Goal: Use online tool/utility: Utilize a website feature to perform a specific function

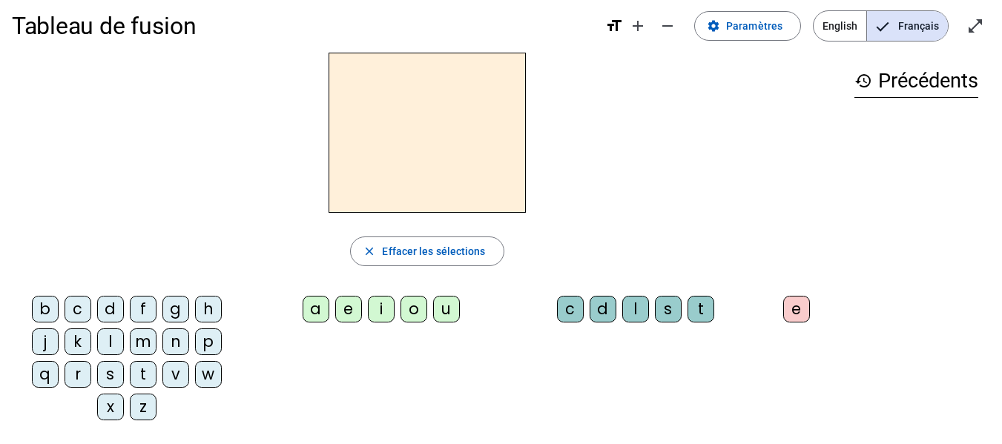
scroll to position [14, 0]
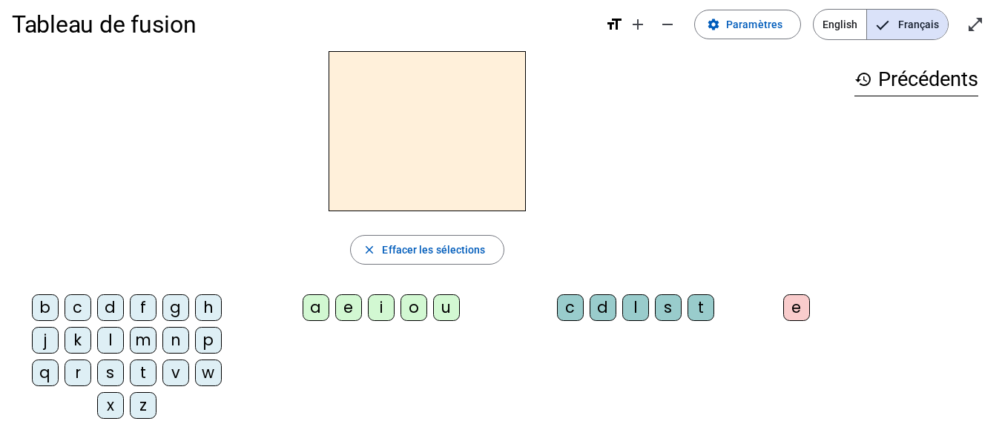
click at [42, 299] on div "b" at bounding box center [45, 307] width 27 height 27
click at [352, 311] on div "e" at bounding box center [348, 307] width 27 height 27
click at [559, 311] on div "c" at bounding box center [570, 307] width 27 height 27
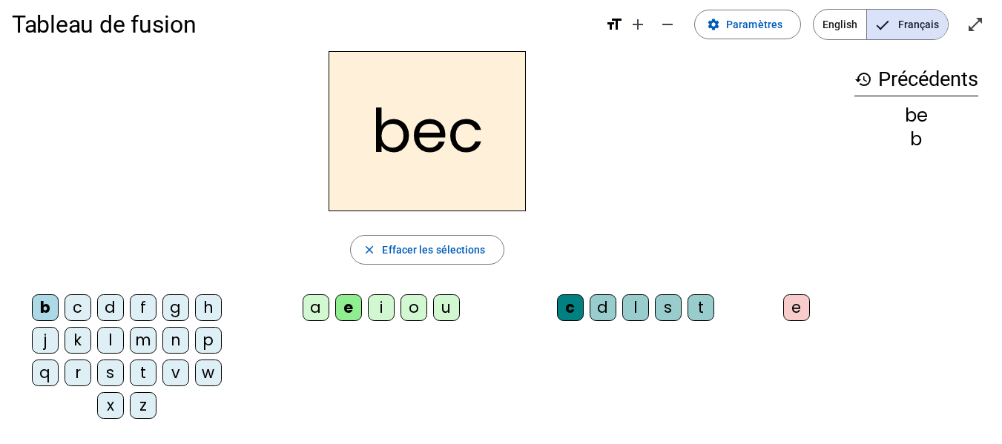
click at [118, 367] on div "s" at bounding box center [110, 373] width 27 height 27
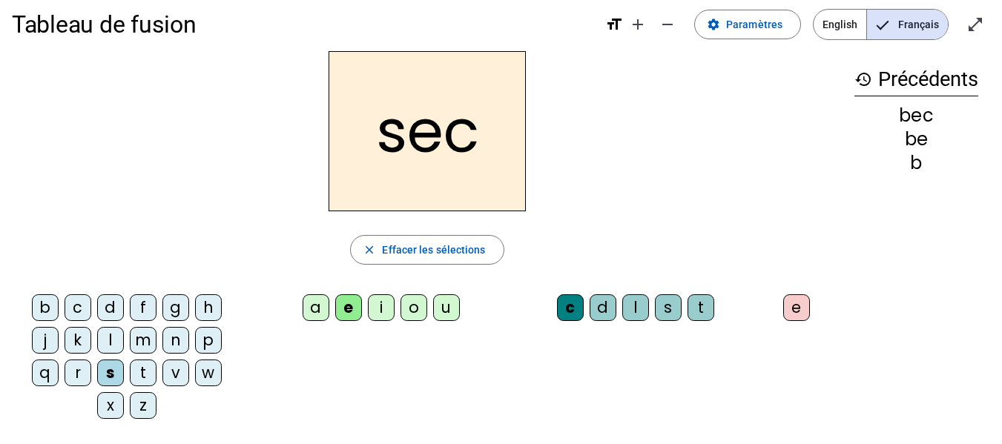
click at [307, 308] on div "a" at bounding box center [316, 307] width 27 height 27
click at [562, 298] on div "c" at bounding box center [570, 307] width 27 height 27
click at [566, 313] on div "c" at bounding box center [570, 307] width 27 height 27
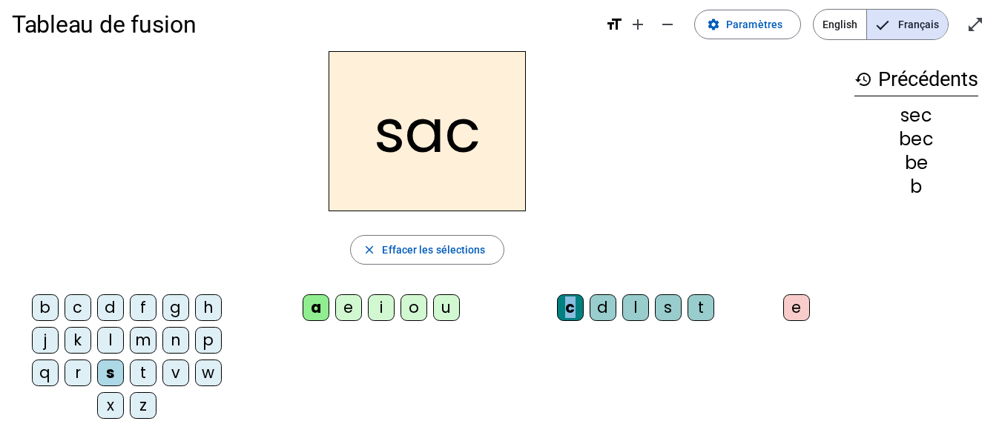
click at [566, 313] on div "c" at bounding box center [570, 307] width 27 height 27
click at [582, 342] on div "b c d f g h j k l m n p q r s t v w x z a e i o u c d l s t e" at bounding box center [427, 359] width 830 height 142
click at [410, 254] on span "Effacer les sélections" at bounding box center [433, 250] width 103 height 18
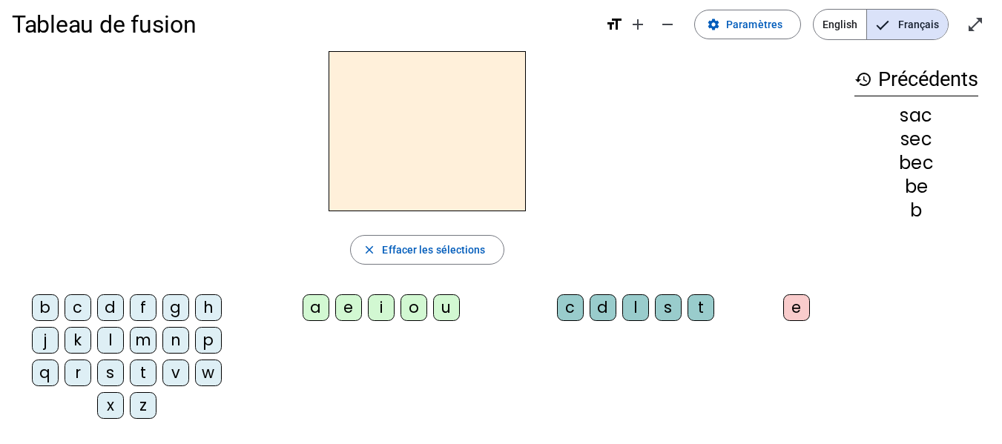
click at [125, 377] on letter-bubble "s" at bounding box center [113, 376] width 33 height 33
click at [303, 310] on div "a" at bounding box center [316, 307] width 27 height 27
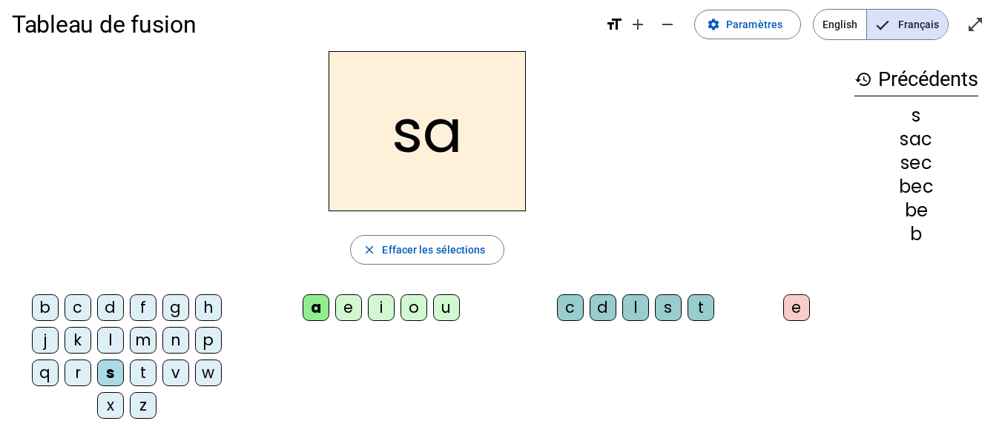
click at [178, 372] on div "v" at bounding box center [175, 373] width 27 height 27
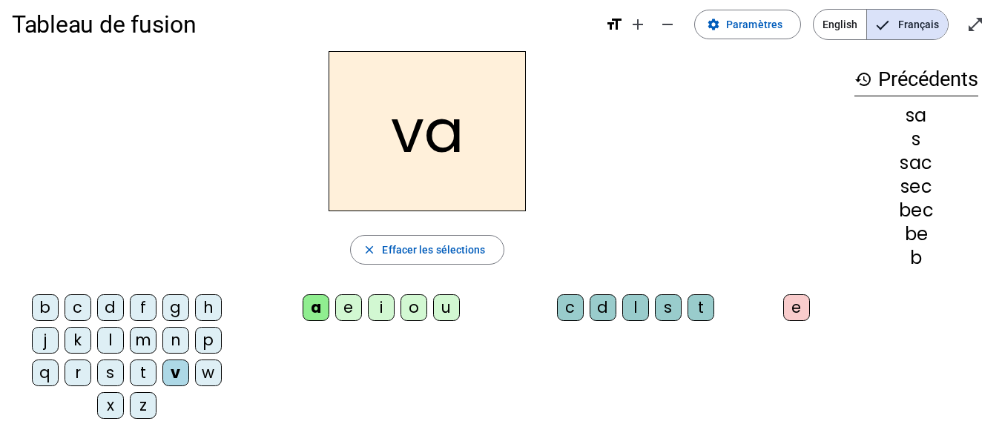
click at [635, 305] on div "l" at bounding box center [635, 307] width 27 height 27
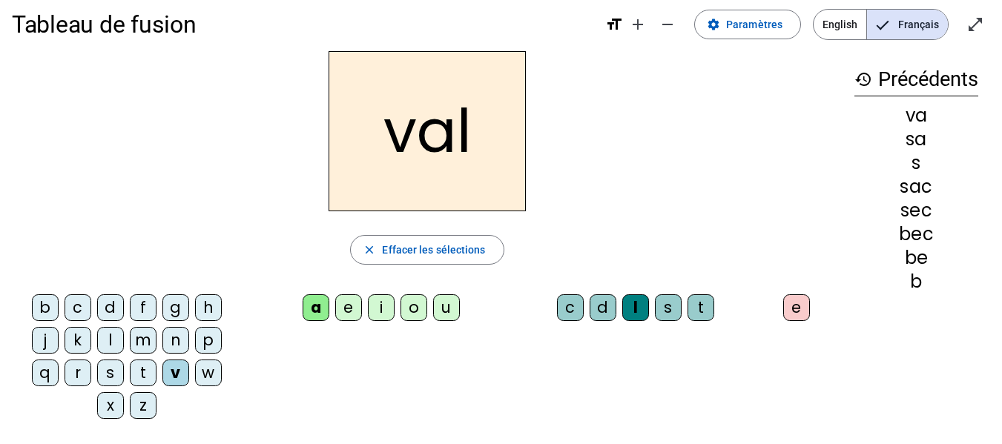
click at [144, 349] on div "m" at bounding box center [143, 340] width 27 height 27
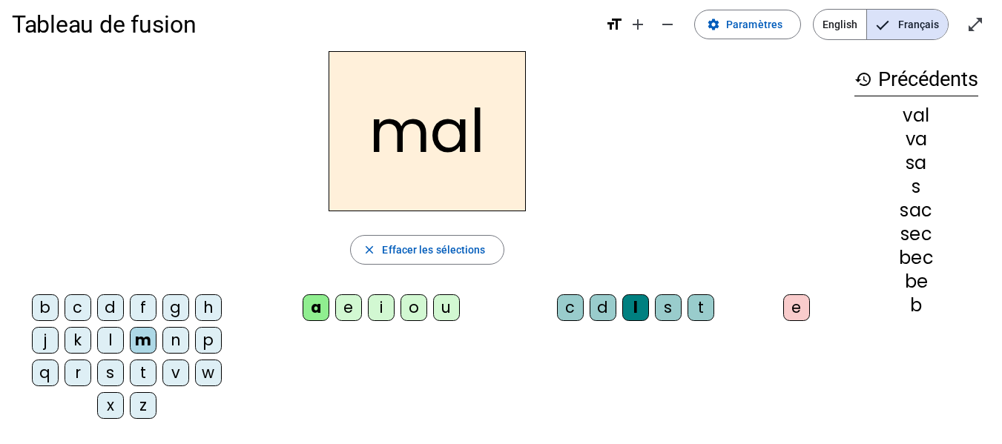
click at [385, 304] on div "i" at bounding box center [381, 307] width 27 height 27
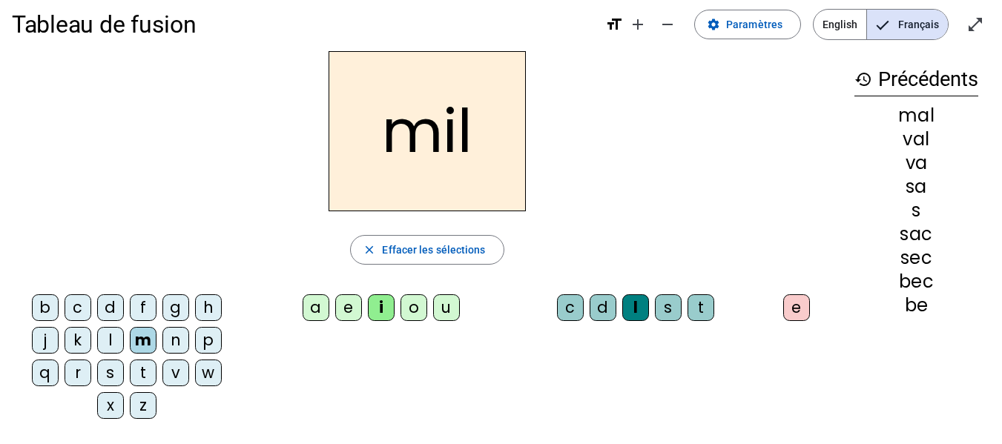
click at [98, 379] on div "s" at bounding box center [110, 373] width 27 height 27
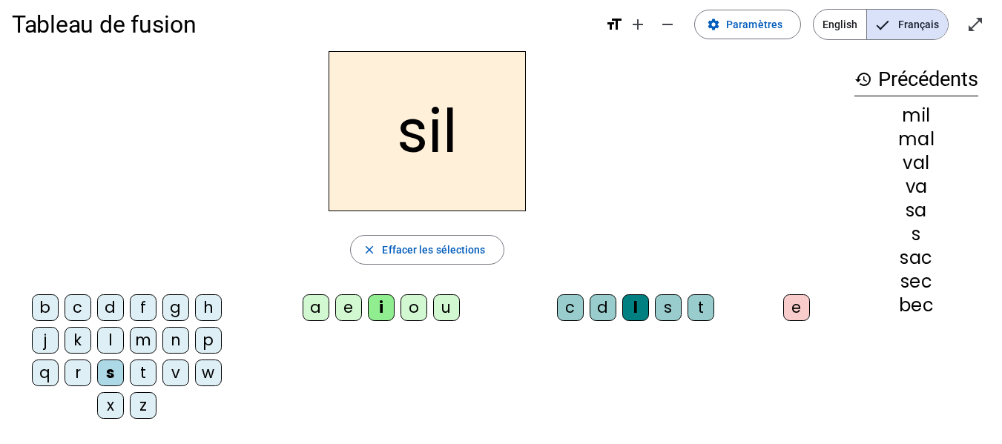
click at [312, 297] on div "a" at bounding box center [316, 307] width 27 height 27
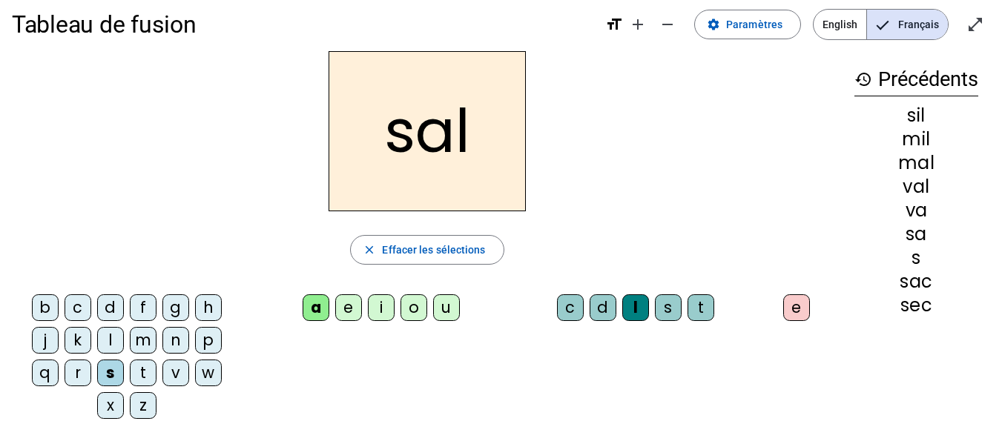
click at [417, 303] on div "o" at bounding box center [413, 307] width 27 height 27
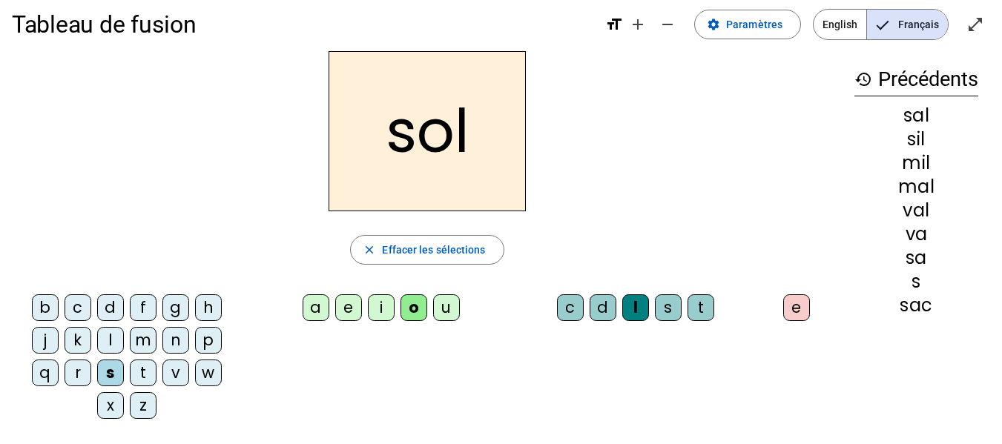
click at [336, 304] on div "e" at bounding box center [348, 307] width 27 height 27
click at [175, 308] on div "g" at bounding box center [175, 307] width 27 height 27
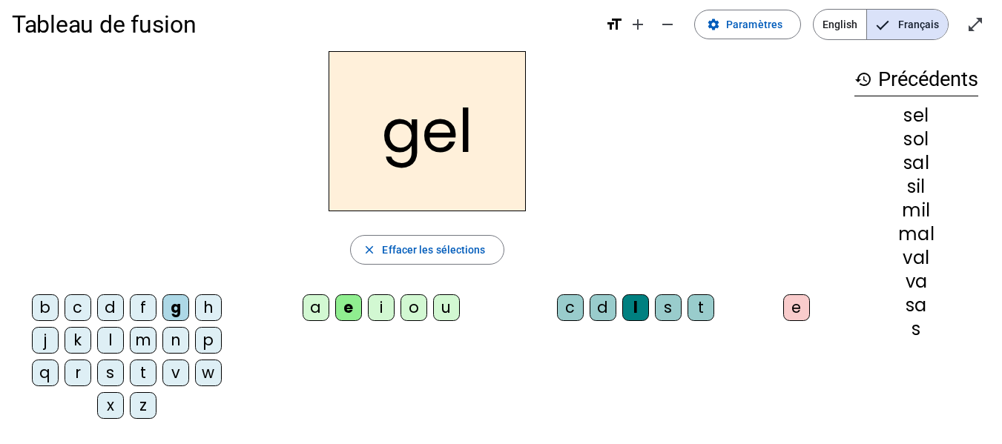
click at [41, 303] on div "b" at bounding box center [45, 307] width 27 height 27
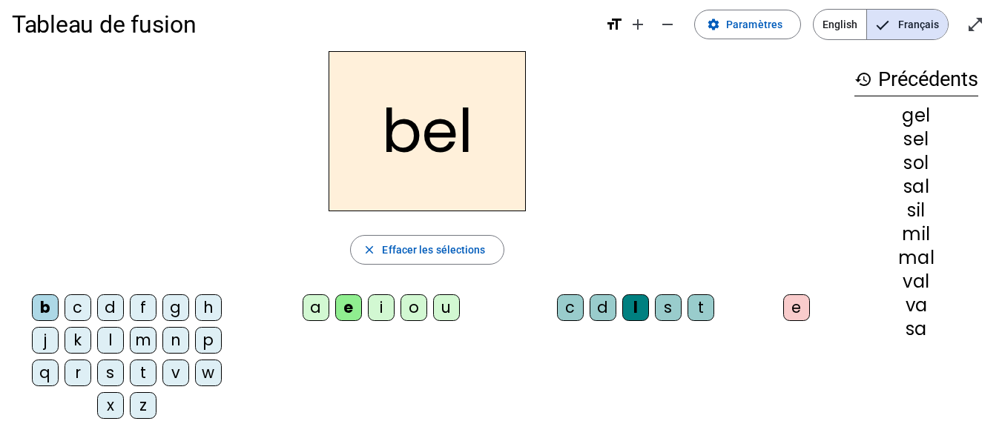
click at [148, 366] on div "t" at bounding box center [143, 373] width 27 height 27
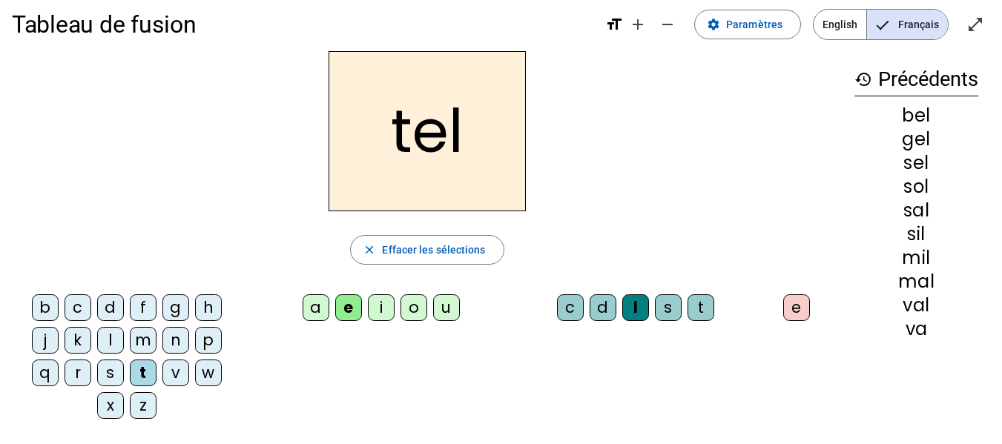
click at [597, 59] on div "tel" at bounding box center [427, 131] width 830 height 160
